Goal: Transaction & Acquisition: Purchase product/service

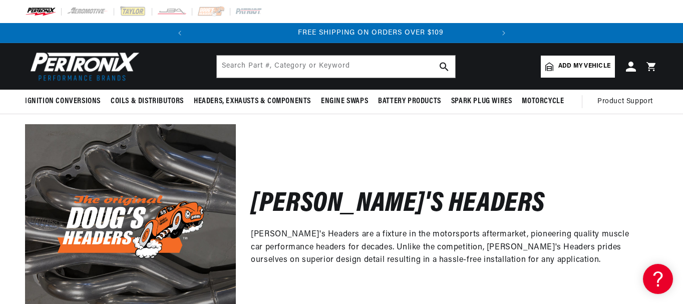
scroll to position [0, 303]
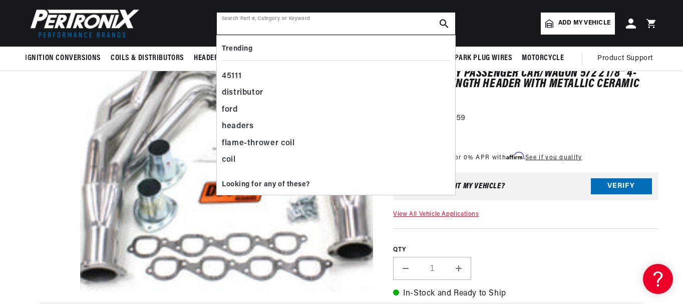
click at [264, 26] on input "text" at bounding box center [336, 24] width 238 height 22
type input "D356"
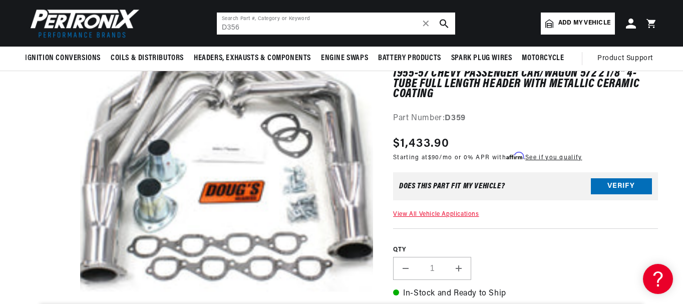
scroll to position [0, 267]
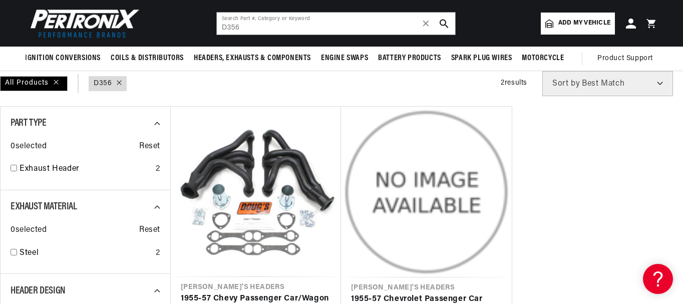
scroll to position [100, 0]
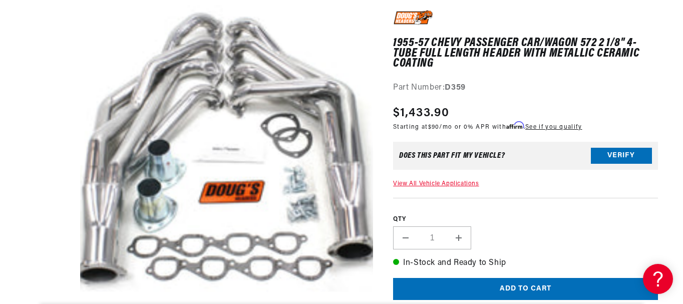
scroll to position [0, 303]
